Goal: Communication & Community: Answer question/provide support

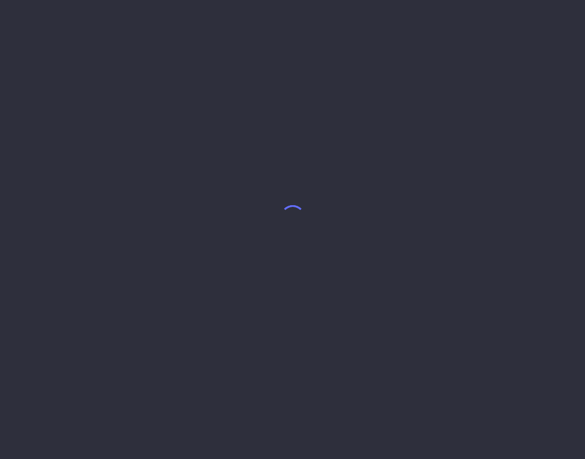
select select "7"
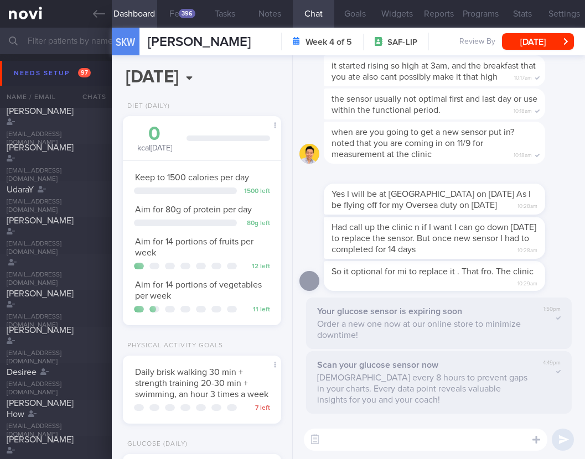
scroll to position [81, 130]
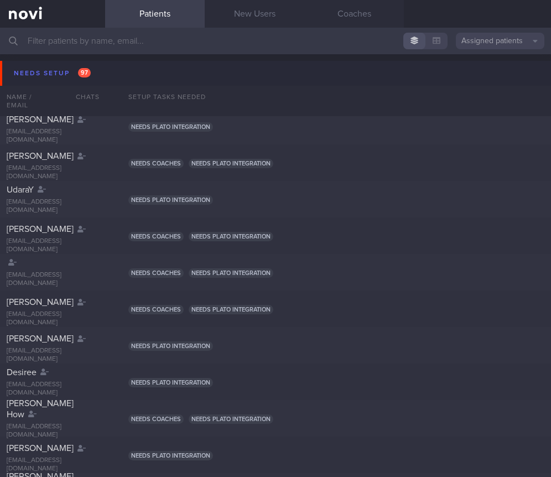
click at [294, 42] on input "text" at bounding box center [275, 41] width 551 height 27
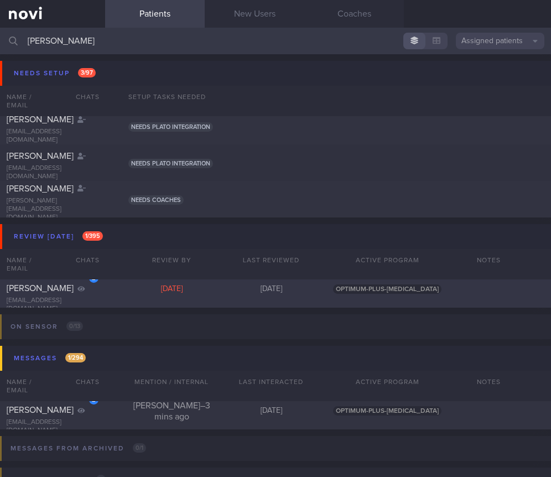
type input "esther"
click at [166, 296] on div "2 Khoo Yu Jing, Esther estheryjkhoo@hotmail.com Mon, 7 Jul 2 months ago OPTIMUM…" at bounding box center [275, 289] width 551 height 37
select select "6"
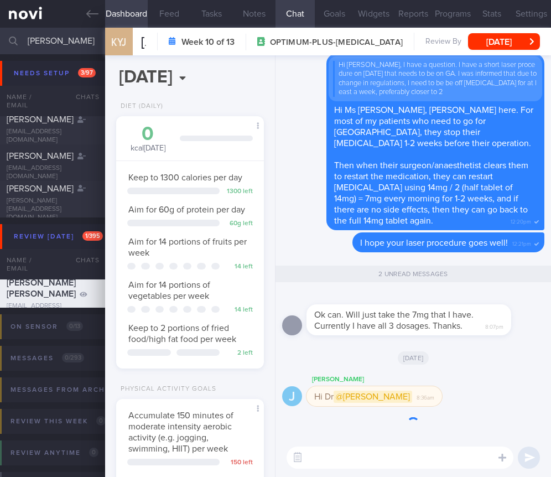
scroll to position [60, 119]
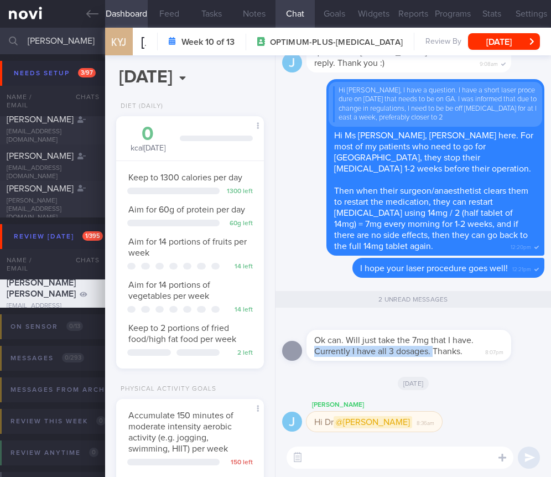
drag, startPoint x: 433, startPoint y: 348, endPoint x: 503, endPoint y: 345, distance: 69.2
click at [503, 345] on div "Ok can. Will just take the 7mg that I have. Currently I have all 3 dosages. Tha…" at bounding box center [409, 345] width 205 height 31
click at [443, 356] on div "Ok can. Will just take the 7mg that I have. Currently I have all 3 dosages. Tha…" at bounding box center [409, 345] width 205 height 31
drag, startPoint x: 443, startPoint y: 355, endPoint x: 503, endPoint y: 354, distance: 59.2
click at [503, 354] on div "Ok can. Will just take the 7mg that I have. Currently I have all 3 dosages. Tha…" at bounding box center [426, 339] width 238 height 44
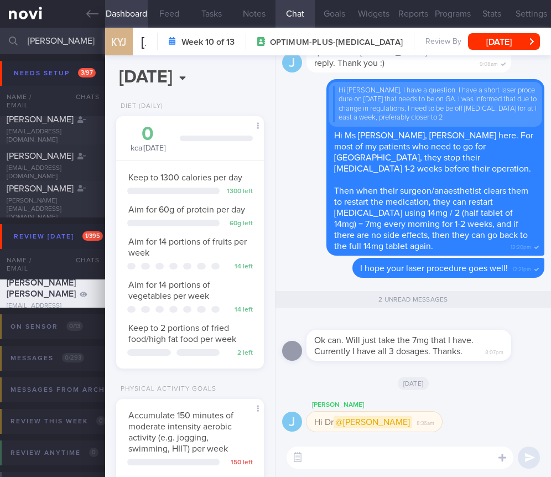
drag, startPoint x: 500, startPoint y: 353, endPoint x: 490, endPoint y: 344, distance: 13.7
click at [497, 349] on div "Ok can. Will just take the 7mg that I have. Currently I have all 3 dosages. Tha…" at bounding box center [409, 345] width 205 height 31
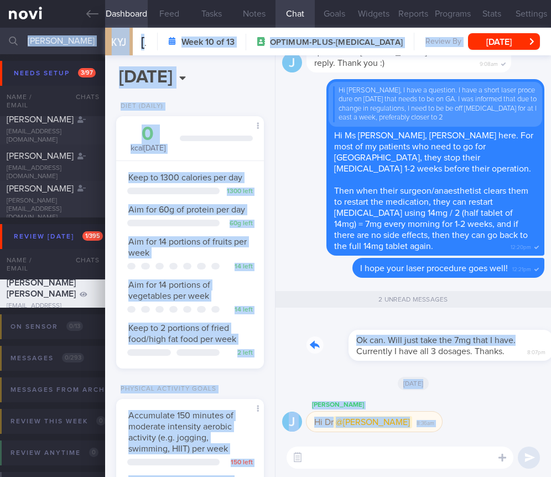
drag, startPoint x: 481, startPoint y: 340, endPoint x: 560, endPoint y: 337, distance: 78.1
click at [551, 337] on html "You are offline! Some functionality will be unavailable Patients New Users Coac…" at bounding box center [275, 238] width 551 height 477
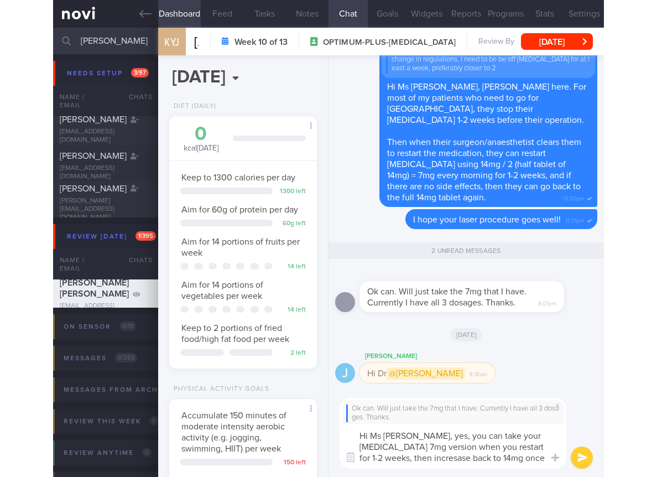
scroll to position [0, 0]
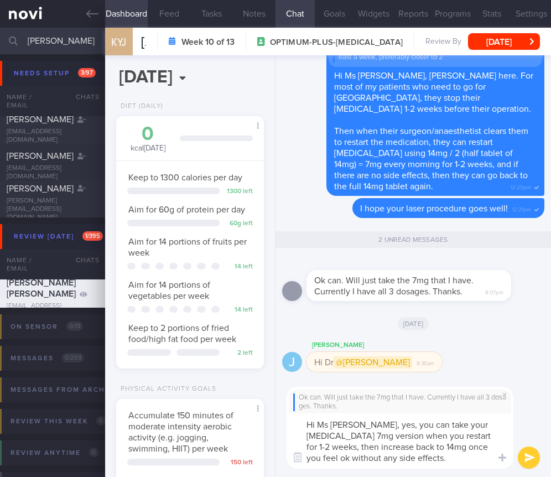
type textarea "Hi Ms Esther, yes, you can take your Rybelsus 7mg version when you restart for …"
click at [524, 456] on button "submit" at bounding box center [529, 458] width 22 height 22
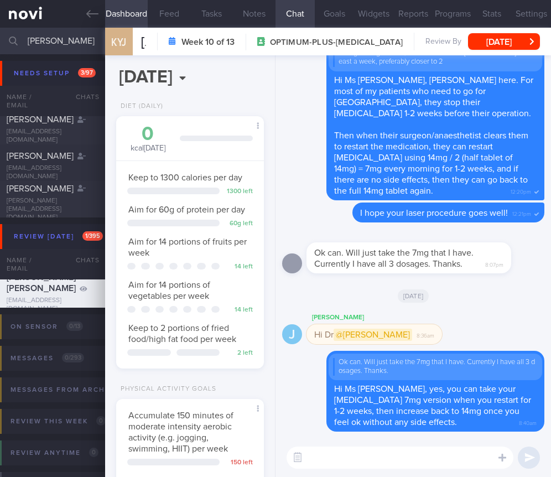
drag, startPoint x: 53, startPoint y: 38, endPoint x: 7, endPoint y: 34, distance: 46.1
click at [7, 34] on div "esther Assigned patients Assigned patients All active patients Archived patients" at bounding box center [275, 41] width 551 height 27
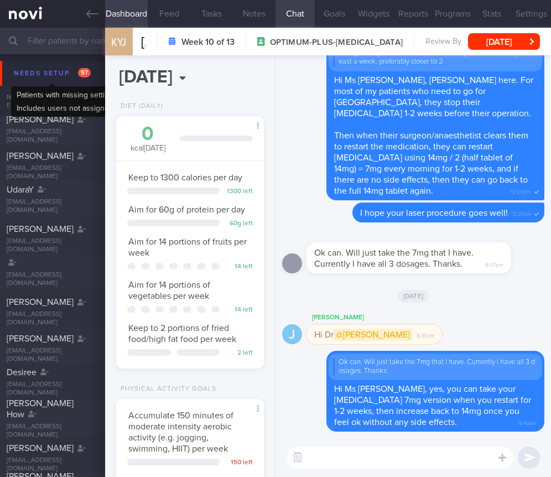
click at [43, 68] on div "Needs setup 97" at bounding box center [52, 73] width 82 height 15
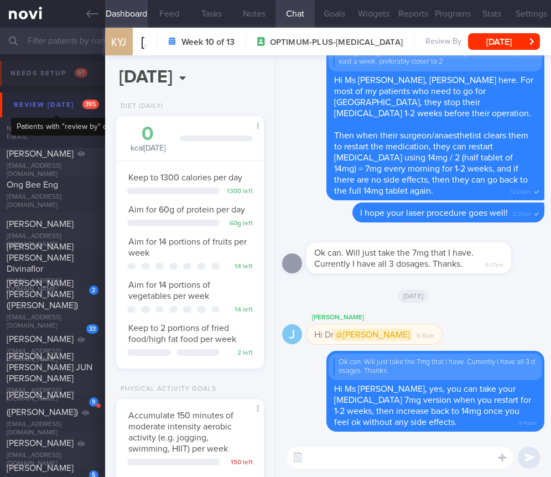
click at [56, 101] on div "Review today 395" at bounding box center [56, 104] width 91 height 15
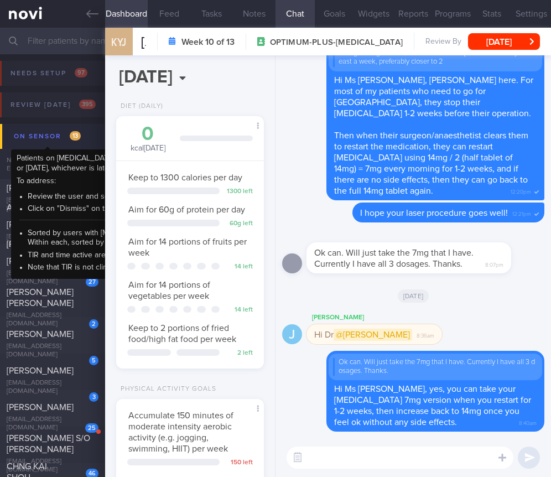
click at [70, 138] on div "On sensor 13" at bounding box center [47, 136] width 72 height 15
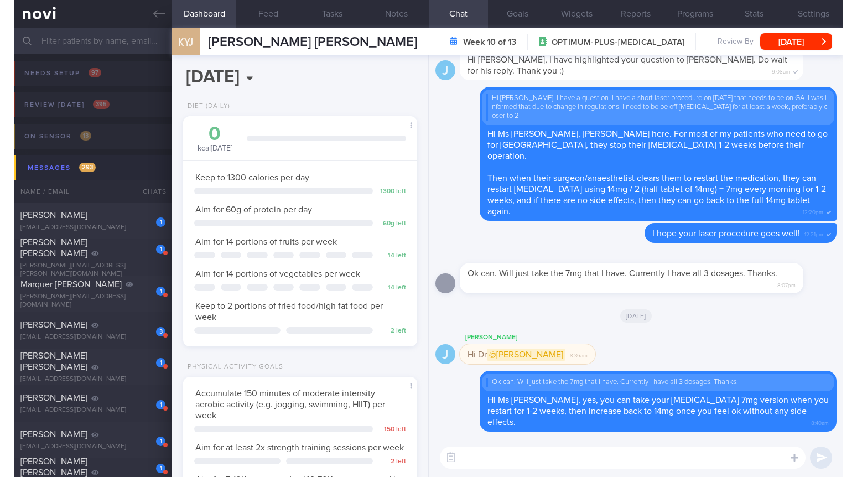
scroll to position [107, 214]
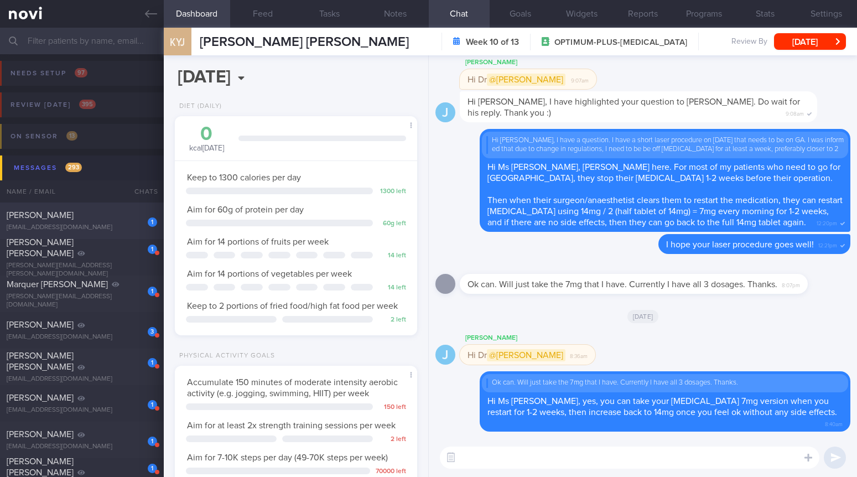
click at [85, 216] on div "Stephen Kartili" at bounding box center [81, 215] width 148 height 11
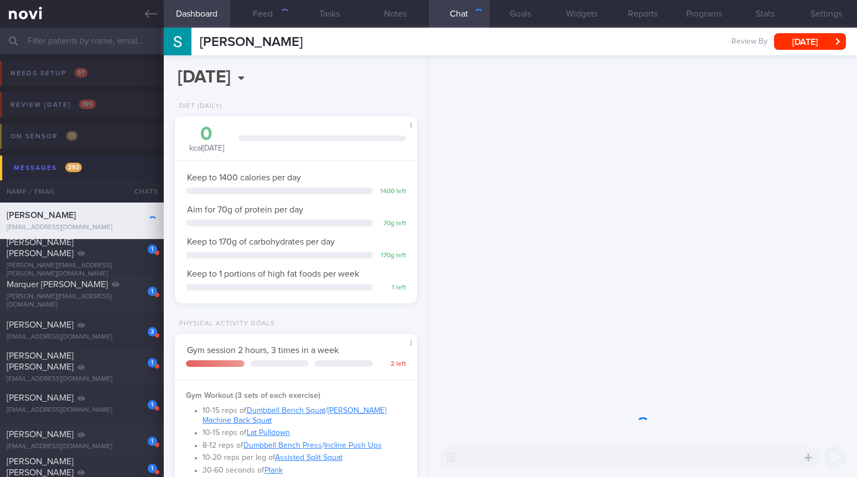
scroll to position [107, 214]
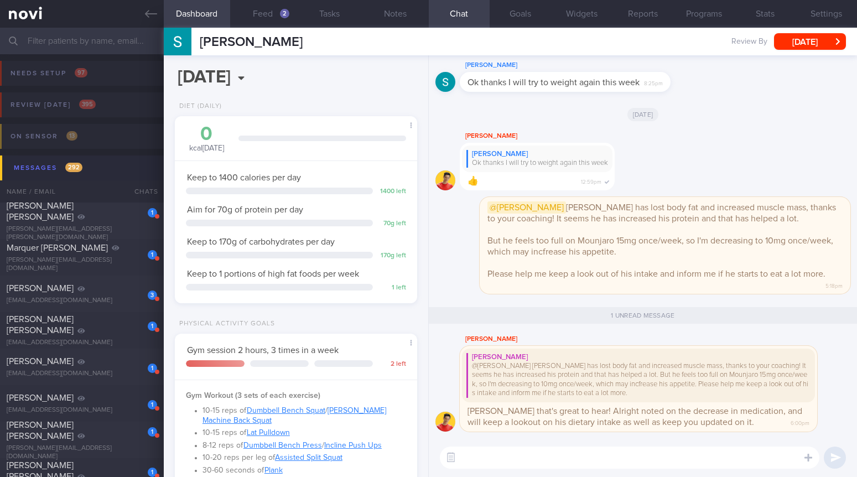
click at [97, 168] on button "Messages 292" at bounding box center [430, 168] width 861 height 25
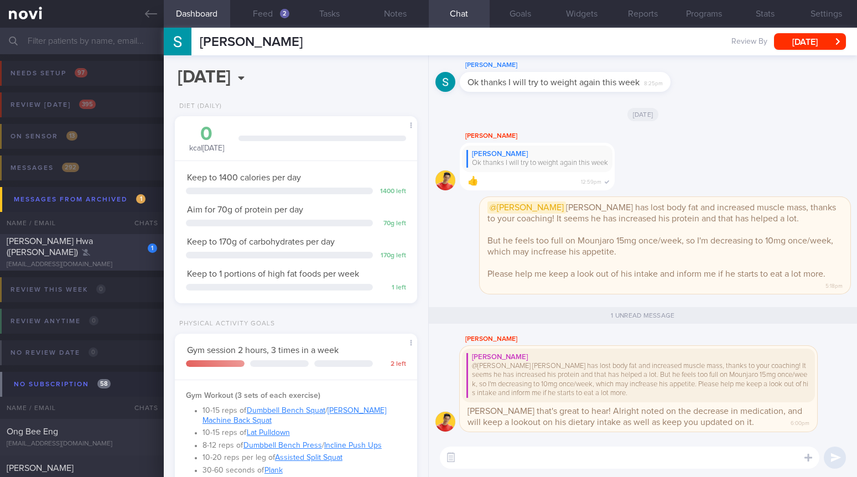
click at [76, 250] on span "Ong Chee Hwa (Jack)" at bounding box center [50, 247] width 86 height 20
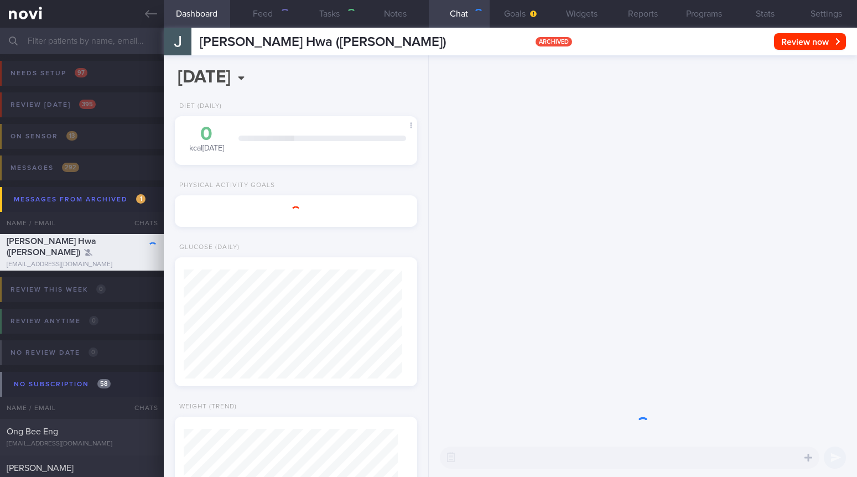
select select "8"
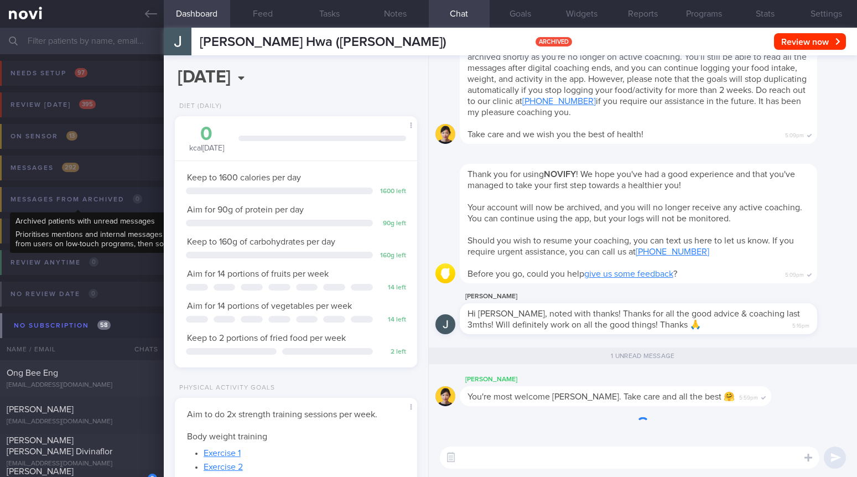
scroll to position [109, 219]
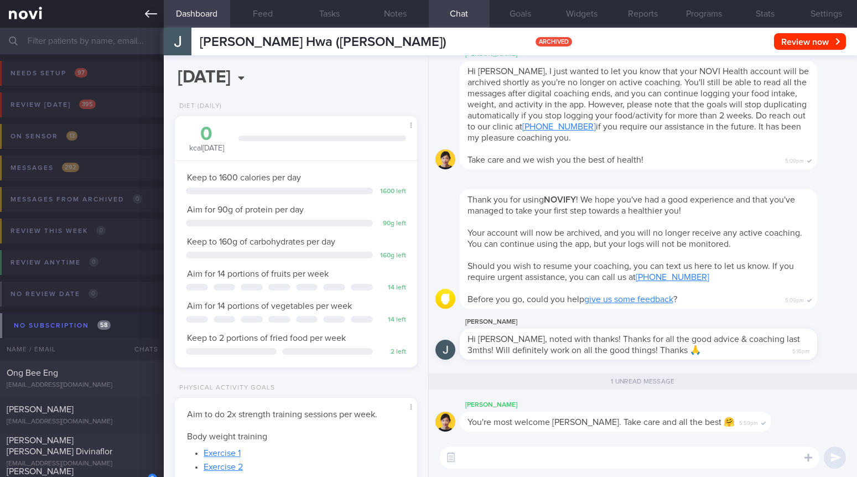
click at [147, 11] on icon at bounding box center [151, 14] width 12 height 8
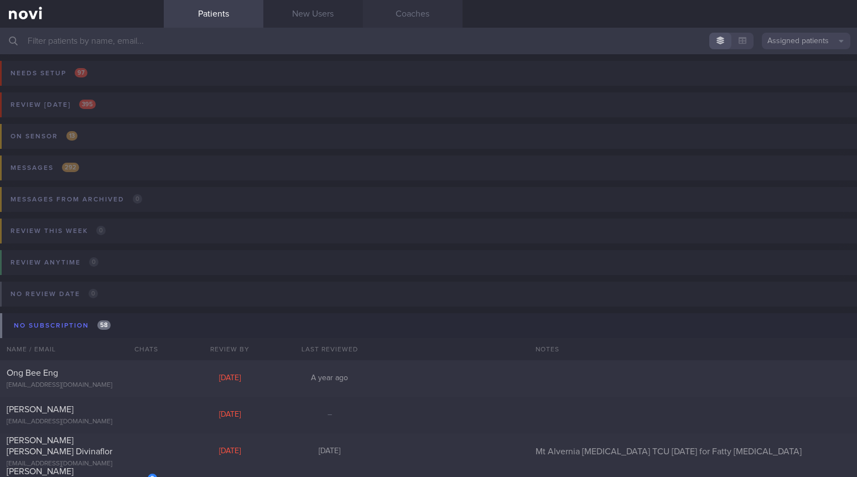
click at [416, 7] on link "Coaches" at bounding box center [413, 14] width 100 height 28
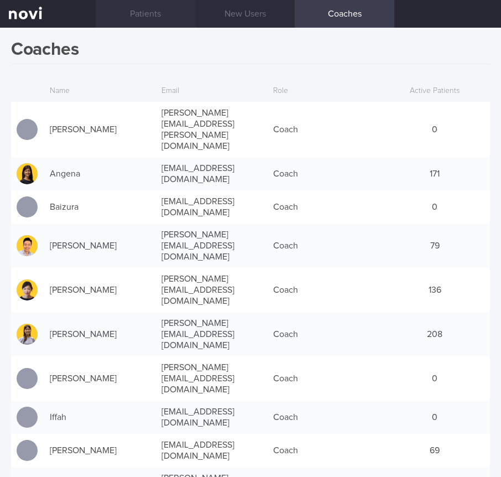
click at [133, 18] on link "Patients" at bounding box center [146, 14] width 100 height 28
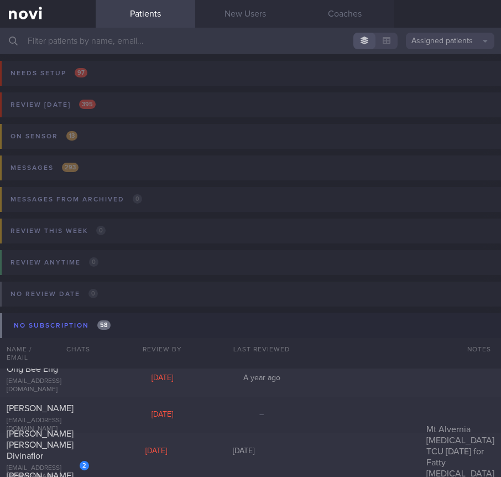
click at [168, 48] on input "text" at bounding box center [250, 41] width 501 height 27
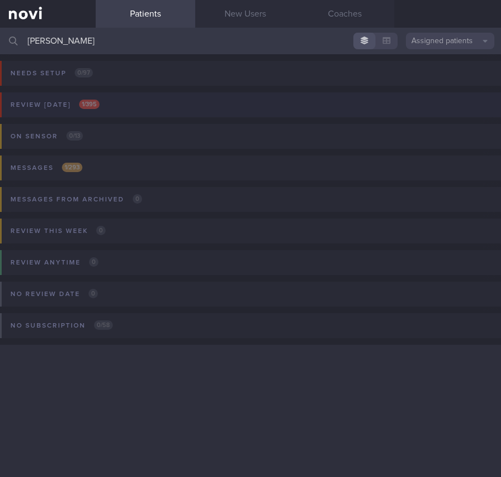
type input "beatrice hew"
click at [69, 117] on button "Review today 1 / 395" at bounding box center [249, 108] width 505 height 32
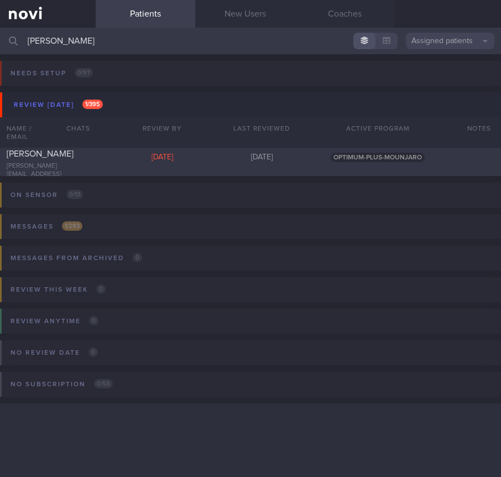
click at [75, 137] on div "1" at bounding box center [77, 128] width 24 height 17
select select "8"
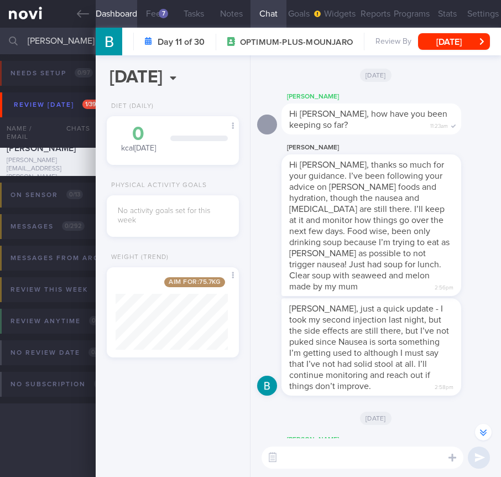
scroll to position [-74, 0]
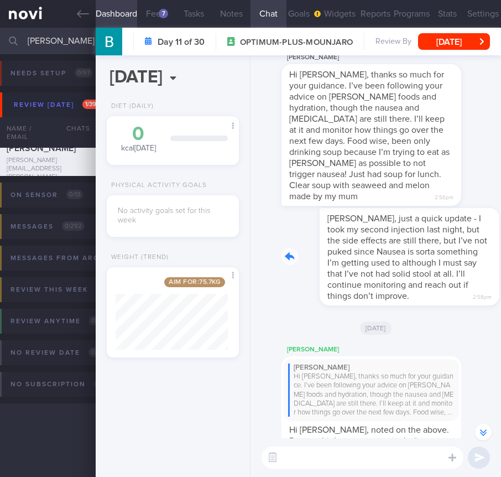
drag, startPoint x: 390, startPoint y: 302, endPoint x: 449, endPoint y: 300, distance: 59.3
click at [449, 300] on div "Dr Todd, just a quick update - I took my second injection last night, but the s…" at bounding box center [388, 256] width 213 height 97
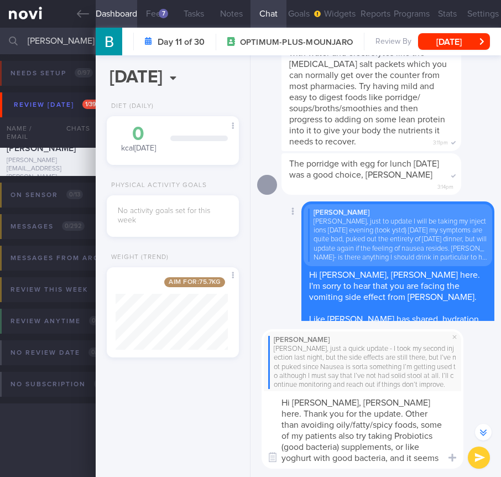
scroll to position [-1125, 0]
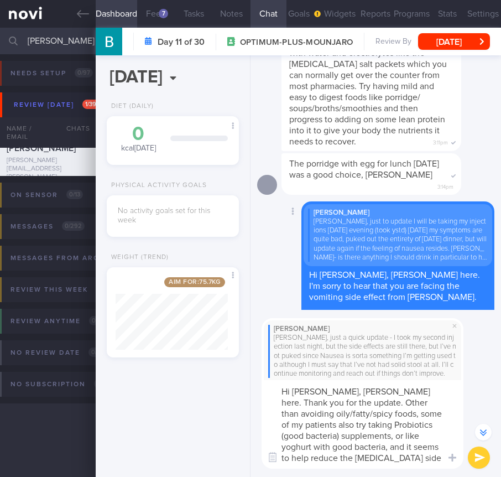
type textarea "Hi Ms Beatrice, Dr Todd here. Thank you for the update. Other than avoiding oil…"
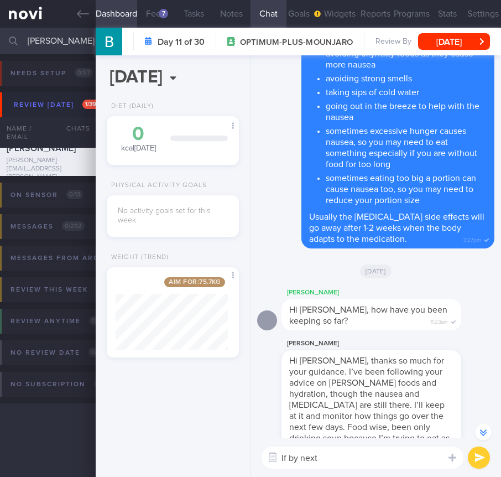
scroll to position [0, 0]
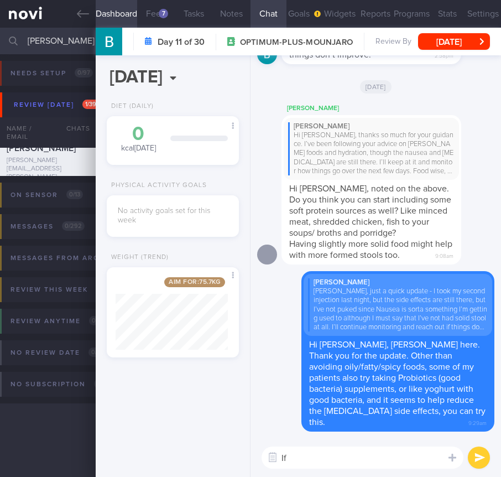
type textarea "I"
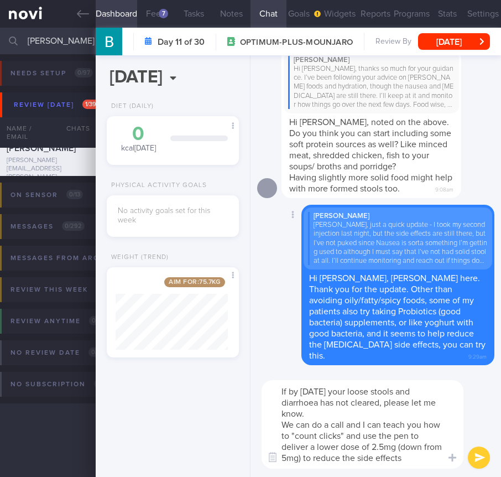
type textarea "If by next Tuesday your loose stools and diarrhoea has not cleared, please let …"
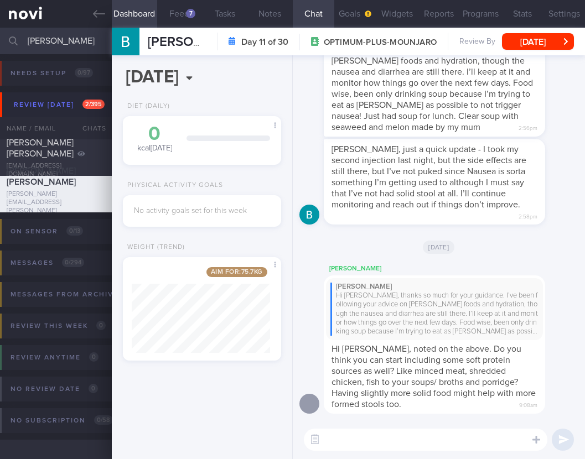
select select "8"
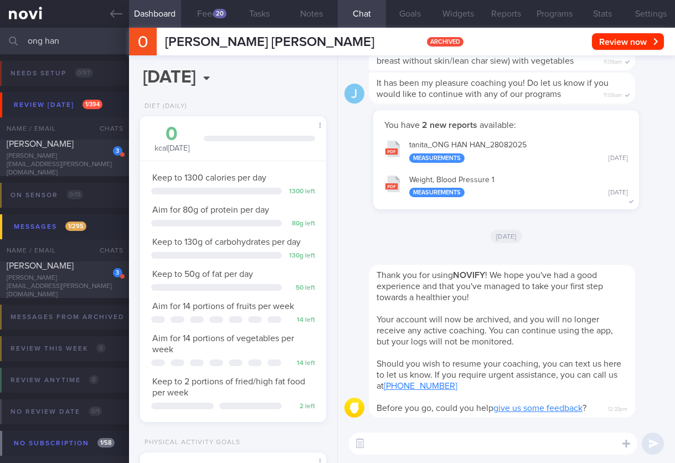
select select "8"
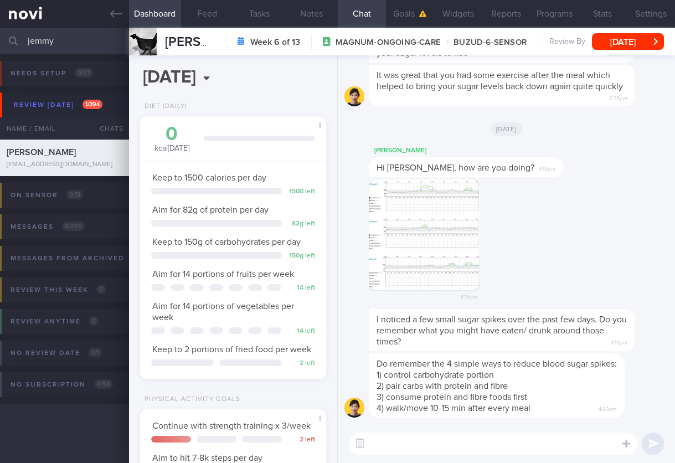
select select "7"
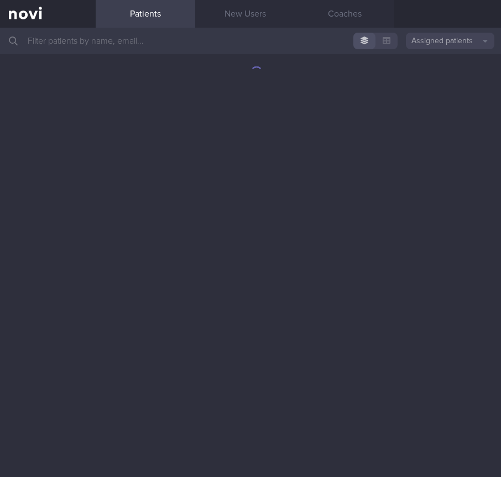
click at [201, 35] on input "text" at bounding box center [250, 41] width 501 height 27
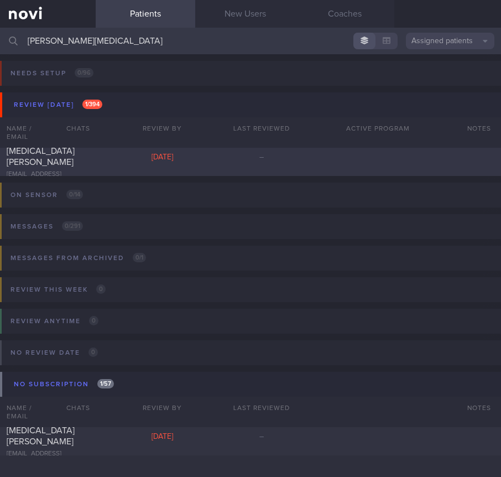
type input "caroline tham"
click at [247, 164] on div "CAROLINE THAM HUEY YIN thamcaroline@gmail.com Tue, 9 Sep –" at bounding box center [250, 157] width 501 height 37
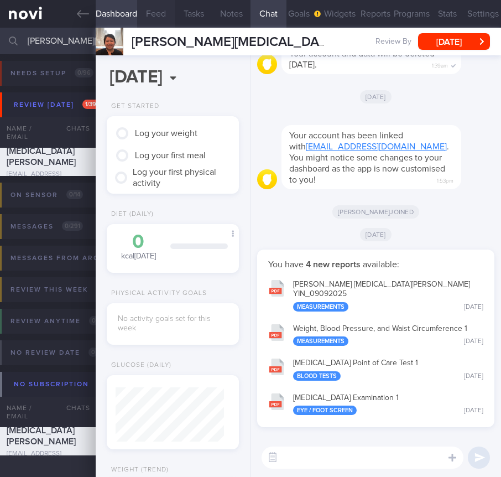
click at [149, 24] on button "Feed" at bounding box center [156, 14] width 38 height 28
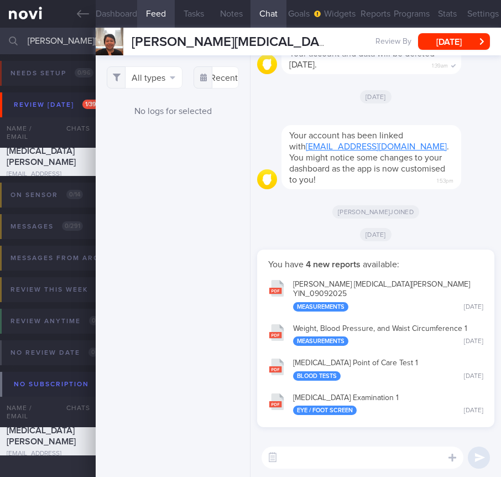
click at [107, 12] on button "Dashboard" at bounding box center [117, 14] width 42 height 28
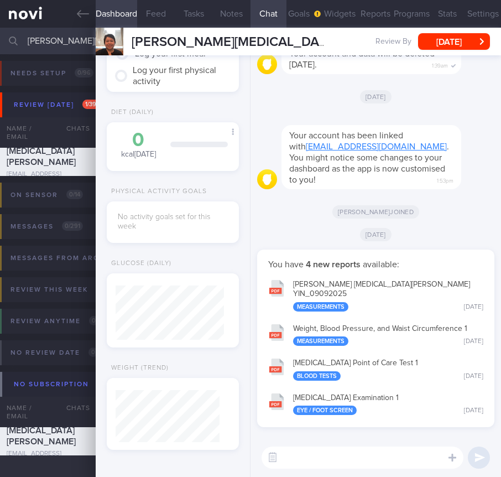
scroll to position [101, 0]
click at [59, 42] on input "caroline tham" at bounding box center [250, 41] width 501 height 27
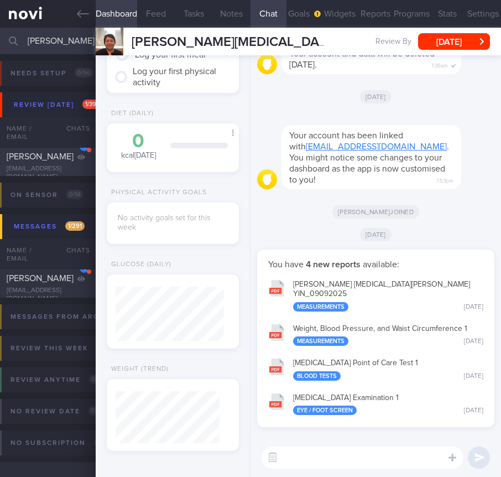
type input "rhonda"
click at [74, 153] on div "JENNIFER RHONDA HILL" at bounding box center [47, 148] width 80 height 28
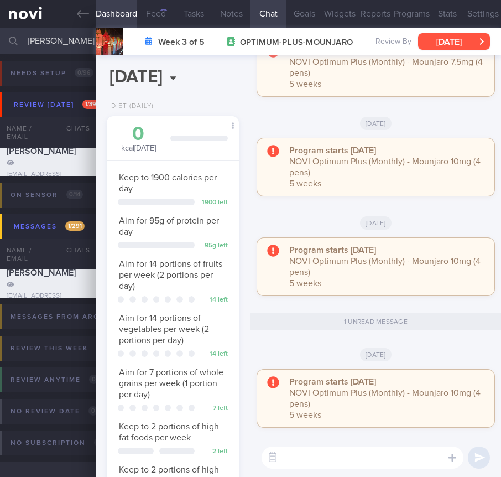
click at [481, 44] on icon "button" at bounding box center [482, 41] width 4 height 7
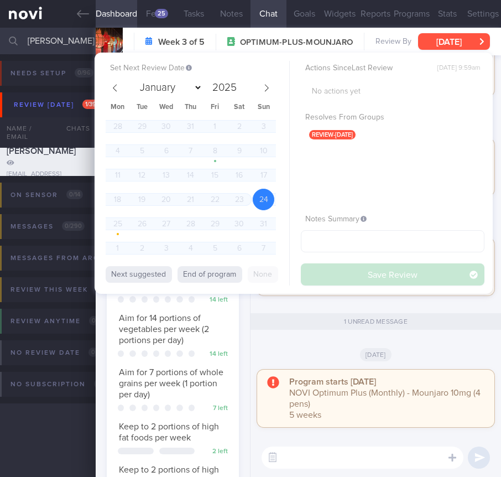
scroll to position [52, 104]
click at [272, 87] on span at bounding box center [266, 88] width 19 height 19
select select "8"
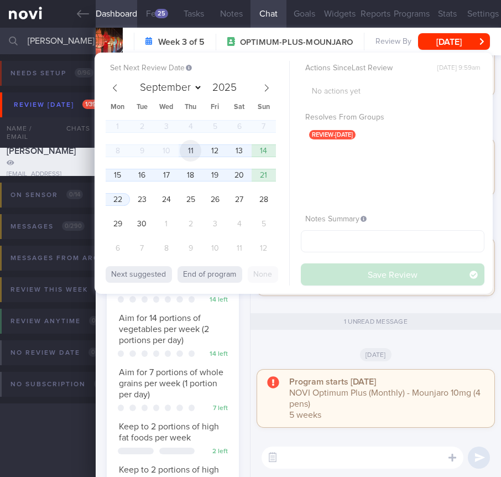
click at [200, 149] on span "11" at bounding box center [191, 151] width 22 height 22
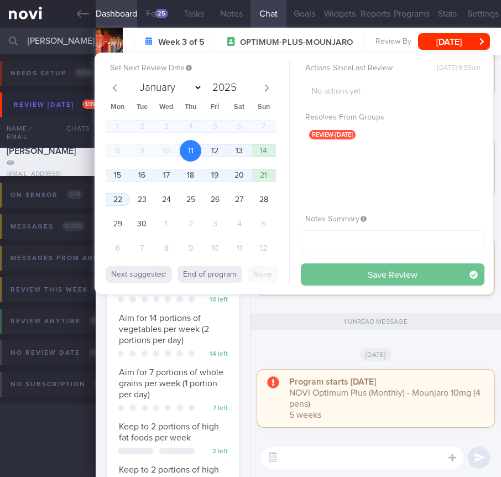
click at [417, 271] on button "Save Review" at bounding box center [393, 274] width 184 height 22
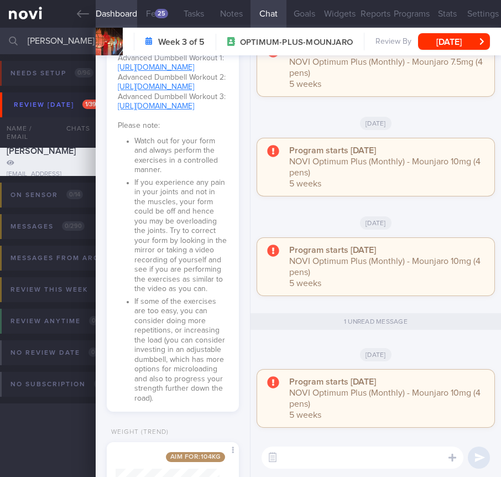
scroll to position [1360, 0]
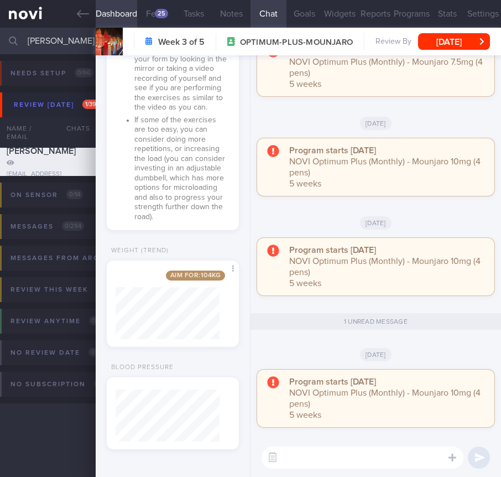
drag, startPoint x: 64, startPoint y: 38, endPoint x: -51, endPoint y: 29, distance: 115.5
click at [0, 29] on html "You are offline! Some functionality will be unavailable Patients New Users Coac…" at bounding box center [250, 238] width 501 height 477
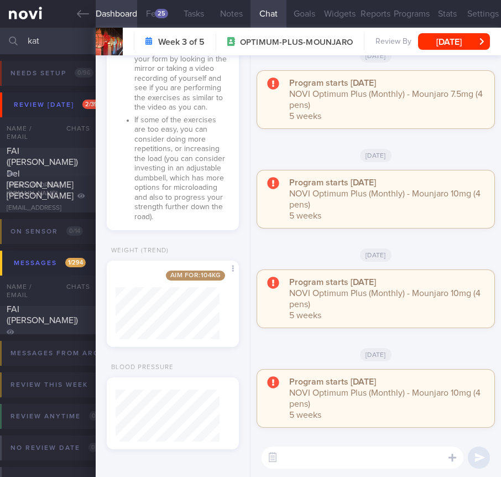
drag, startPoint x: 50, startPoint y: 42, endPoint x: -15, endPoint y: 38, distance: 66.0
click at [0, 38] on html "You are offline! Some functionality will be unavailable Patients New Users Coac…" at bounding box center [250, 238] width 501 height 477
type input "k"
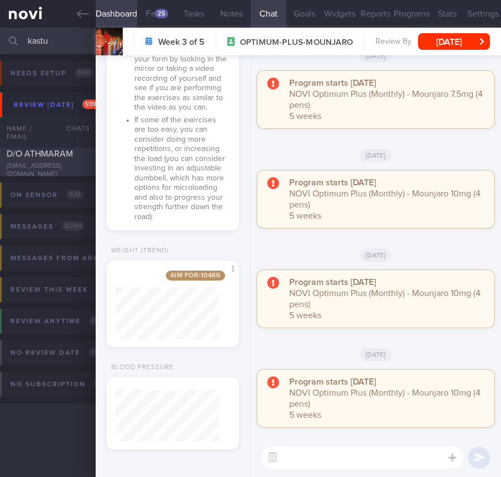
type input "kastu"
click at [30, 157] on span "KASTURIBAI D/O ATHMARAM" at bounding box center [40, 148] width 66 height 20
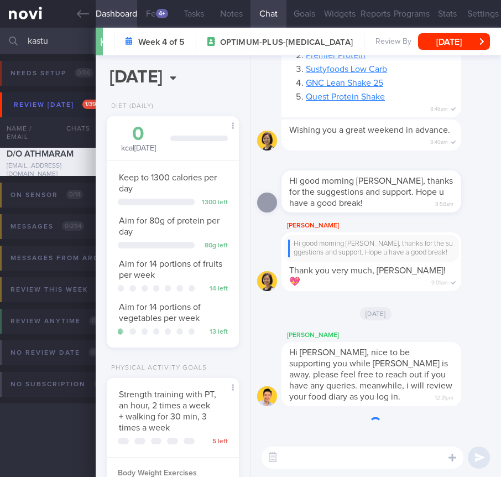
scroll to position [68, 104]
